Goal: Book appointment/travel/reservation

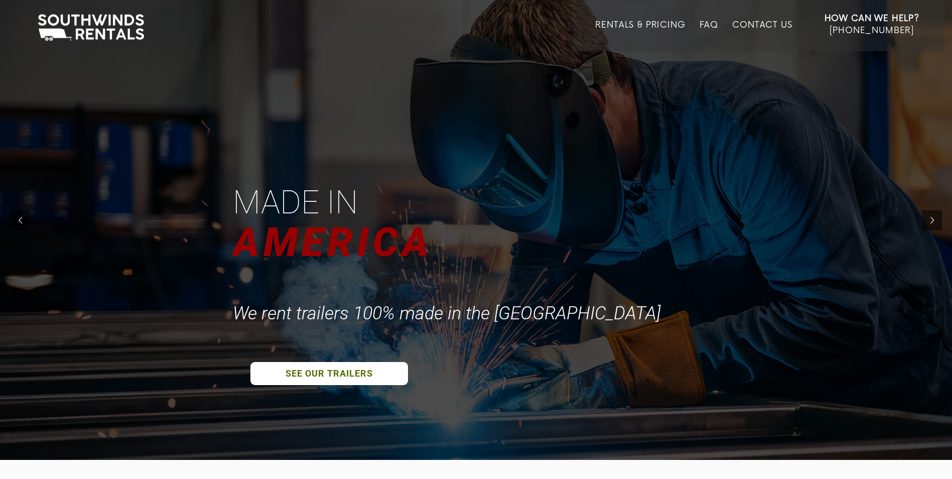
scroll to position [20, 0]
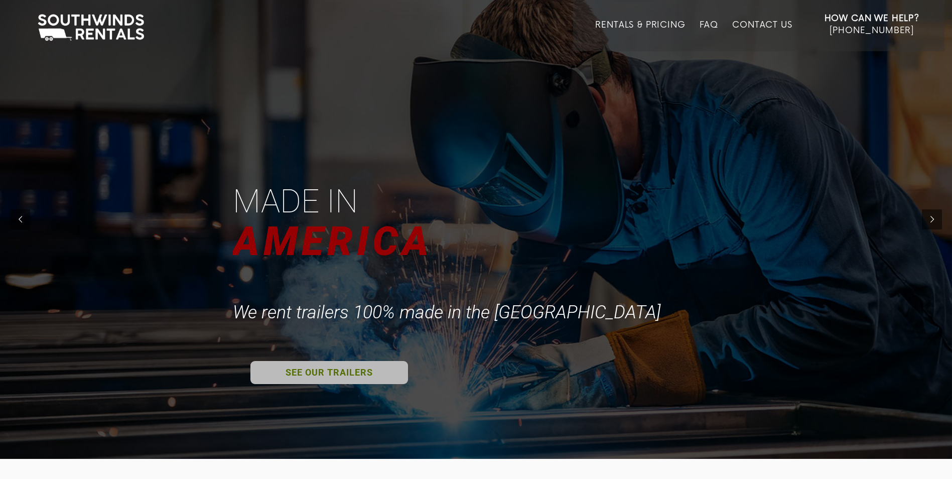
click at [322, 371] on link "SEE OUR TRAILERS" at bounding box center [329, 372] width 158 height 23
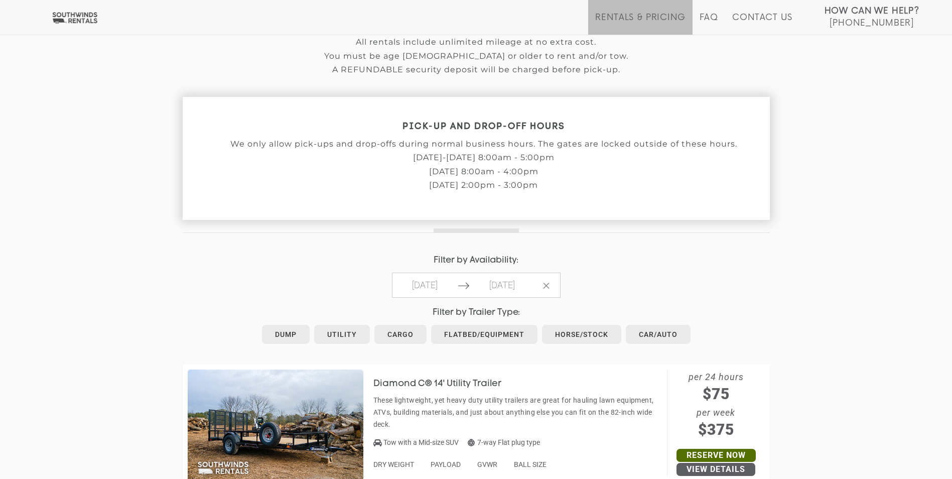
scroll to position [301, 0]
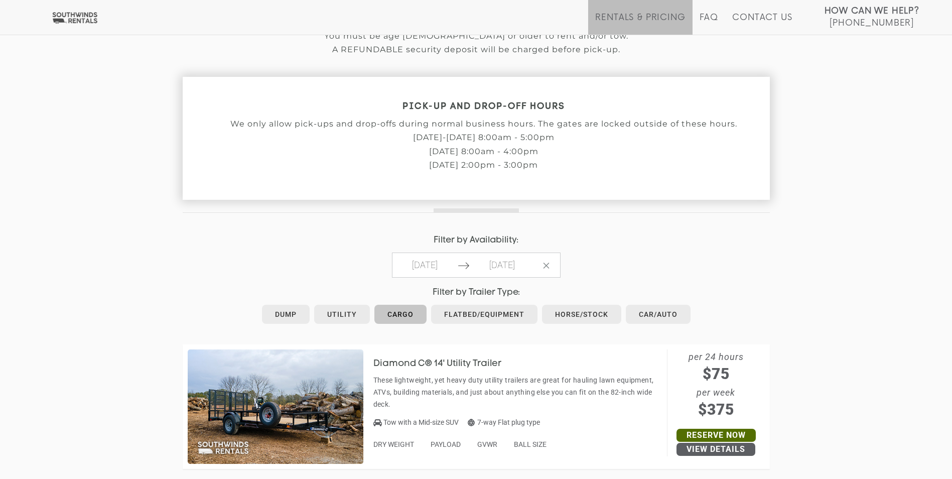
click at [397, 313] on link "Cargo" at bounding box center [400, 314] width 52 height 19
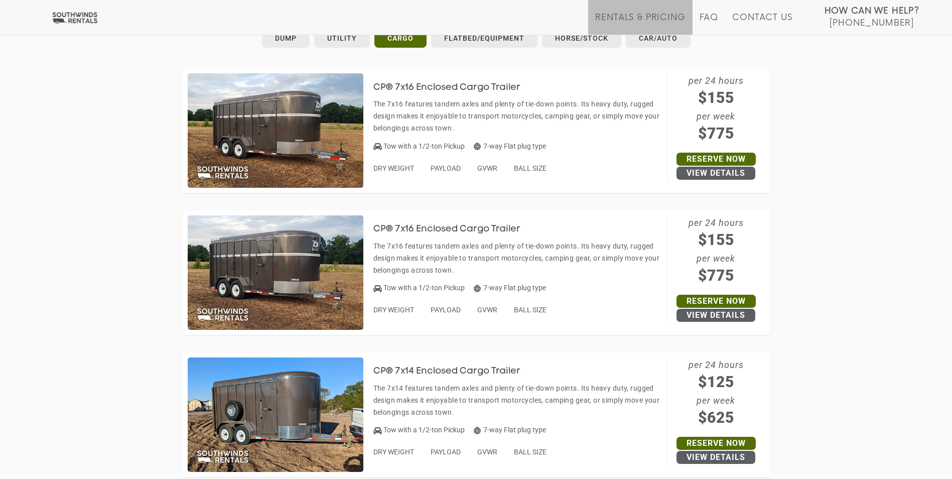
scroll to position [557, 0]
